Goal: Check status

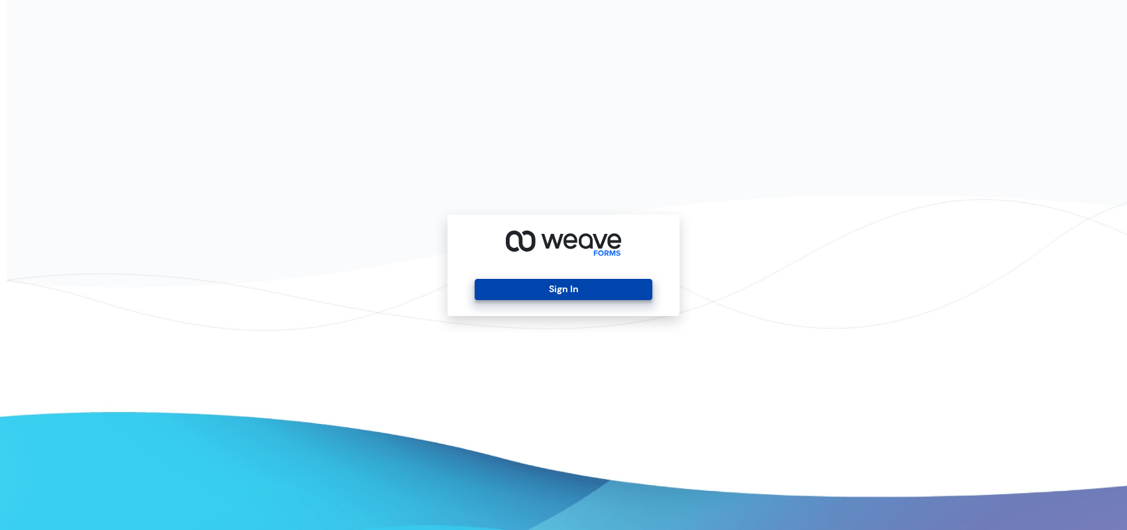
click at [591, 289] on button "Sign In" at bounding box center [563, 289] width 177 height 21
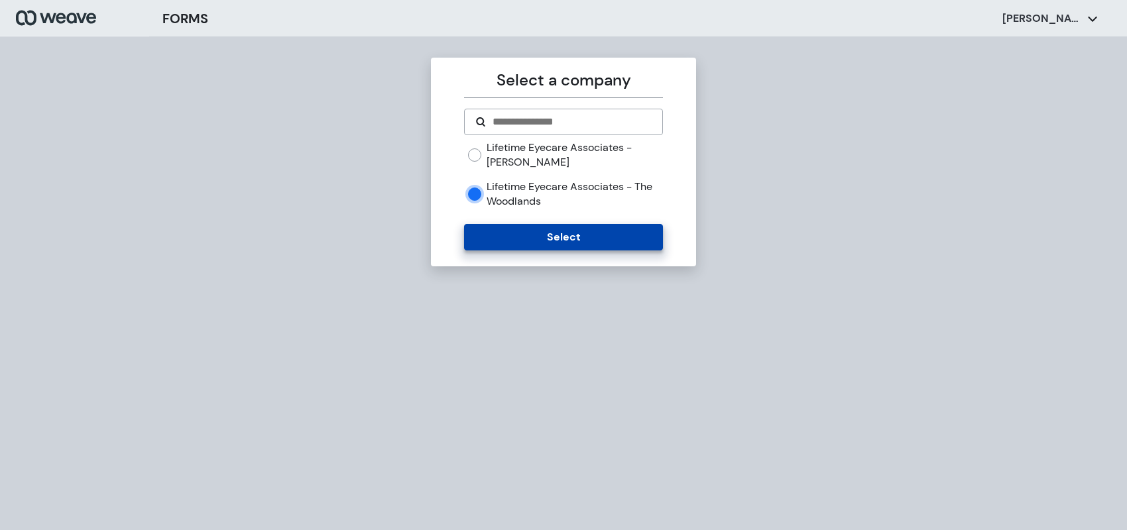
click at [508, 239] on button "Select" at bounding box center [563, 237] width 198 height 27
